Goal: Information Seeking & Learning: Learn about a topic

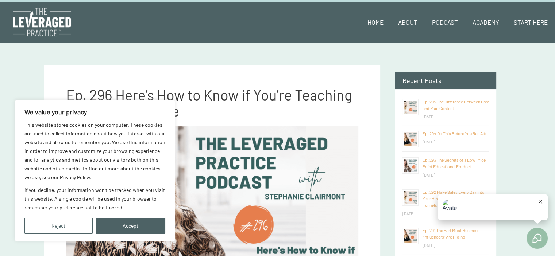
scroll to position [73, 0]
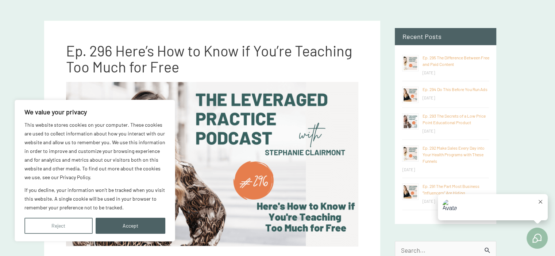
click at [90, 222] on button "Reject" at bounding box center [58, 226] width 68 height 16
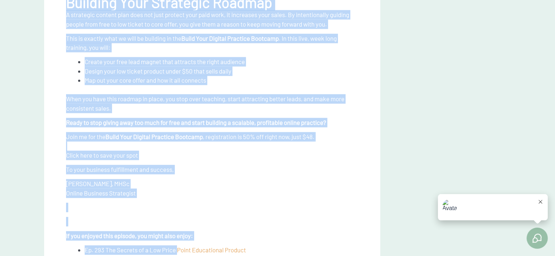
scroll to position [1899, 0]
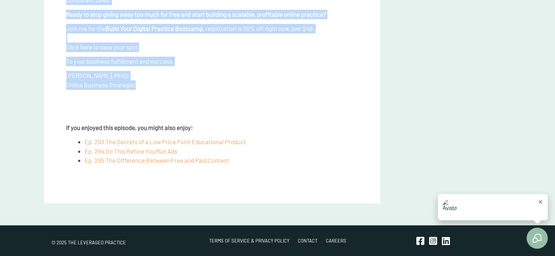
drag, startPoint x: 64, startPoint y: 70, endPoint x: 251, endPoint y: 84, distance: 187.7
copy div "If you have been creating content for your health practice, whether it is blog …"
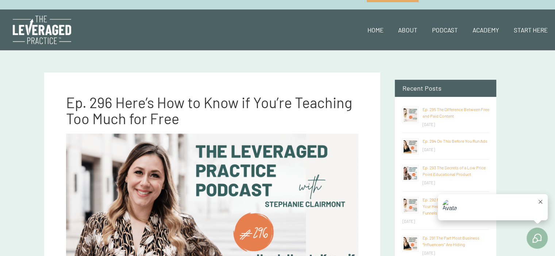
scroll to position [0, 0]
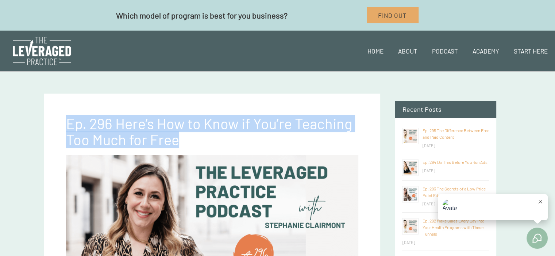
drag, startPoint x: 69, startPoint y: 127, endPoint x: 208, endPoint y: 134, distance: 138.5
click at [208, 135] on h2 "Ep. 296 Here’s How to Know if You’re Teaching Too Much for Free" at bounding box center [212, 132] width 293 height 32
copy span "Ep. 296 Here’s How to Know if You’re Teaching Too Much for Free"
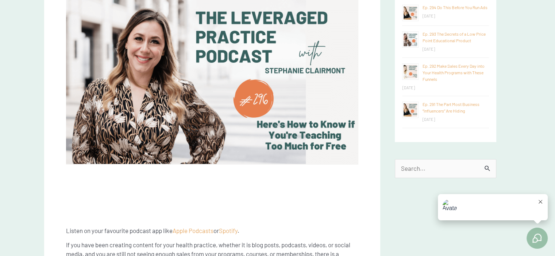
scroll to position [146, 0]
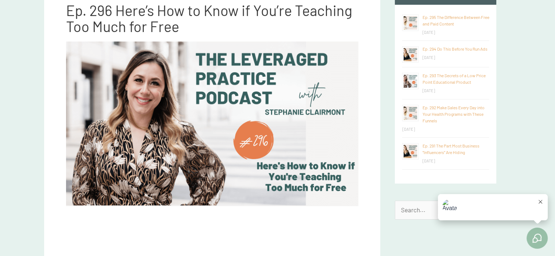
scroll to position [73, 0]
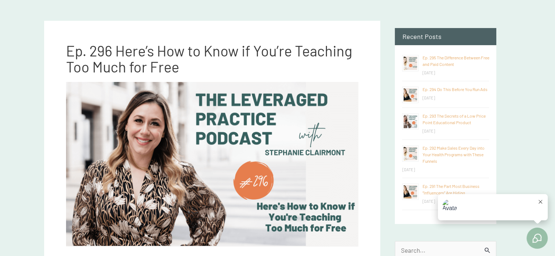
click at [541, 201] on icon at bounding box center [541, 202] width 4 height 4
